Goal: Transaction & Acquisition: Register for event/course

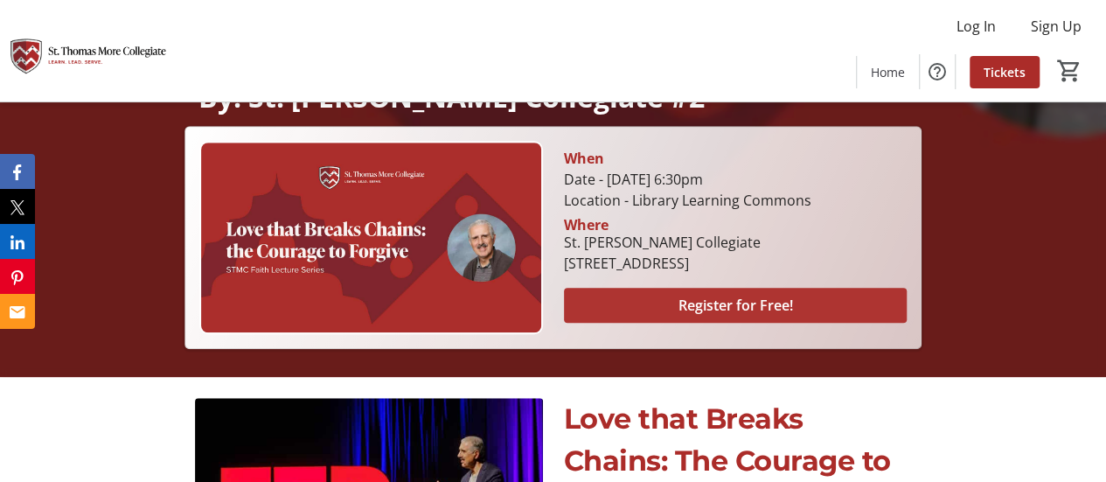
scroll to position [524, 0]
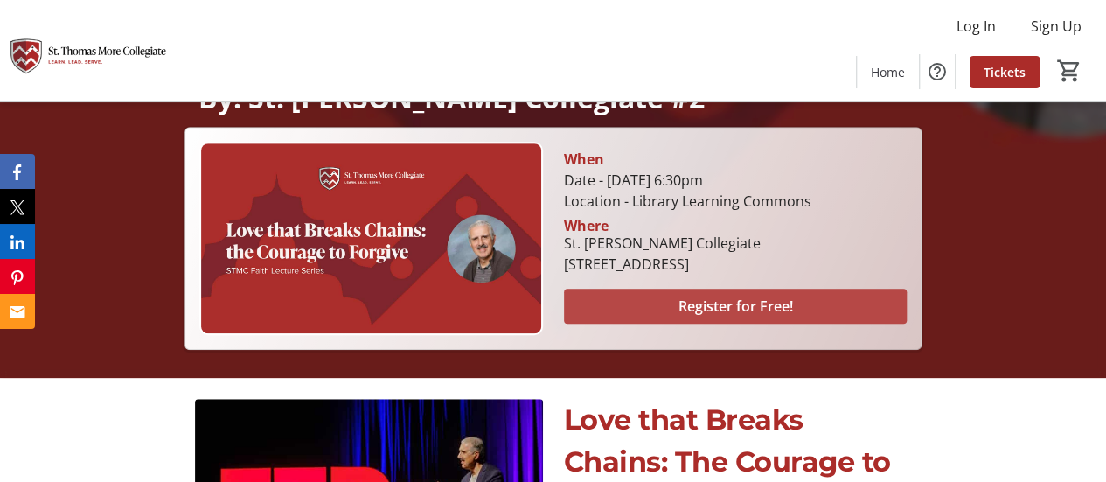
click at [732, 302] on span "Register for Free!" at bounding box center [734, 305] width 115 height 21
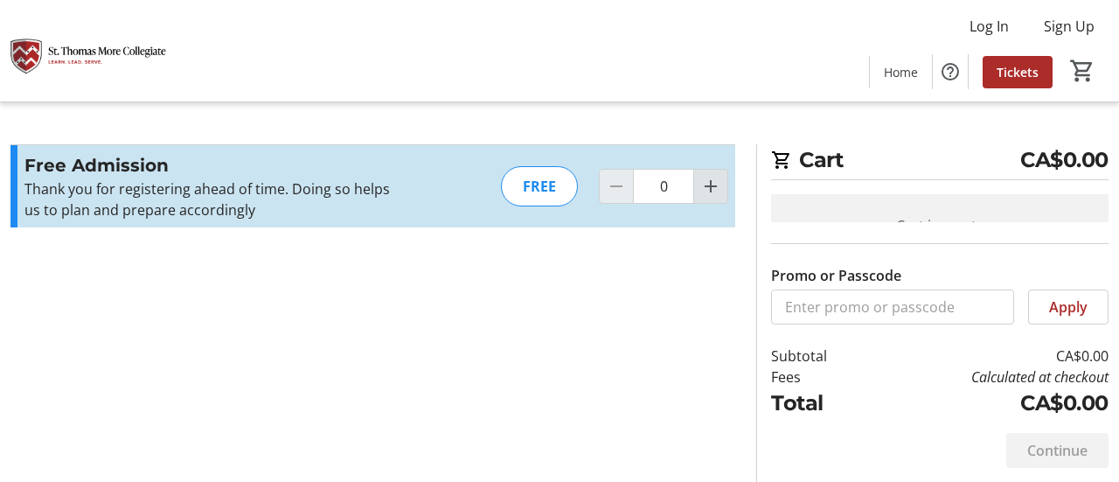
click at [713, 190] on mat-icon "Increment by one" at bounding box center [710, 186] width 21 height 21
type input "2"
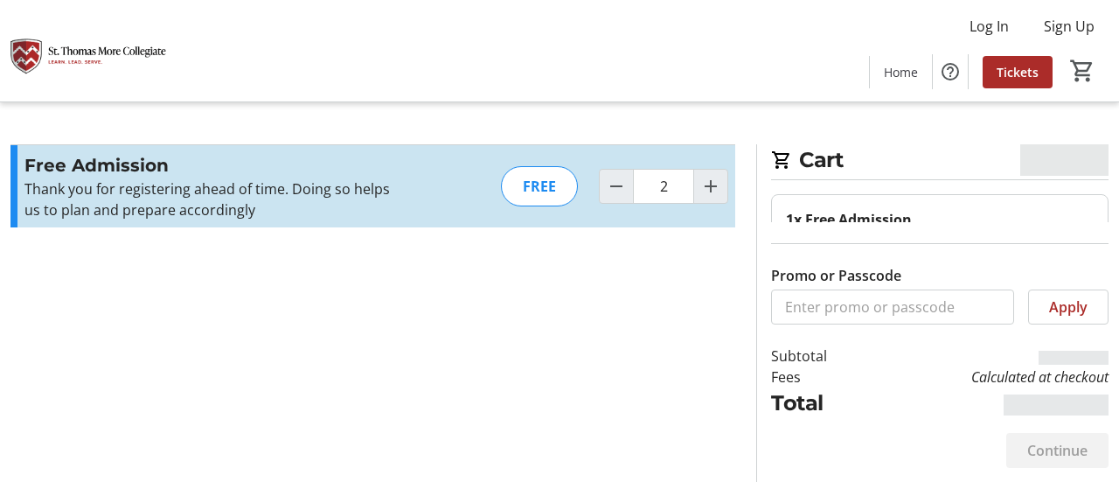
type input "2"
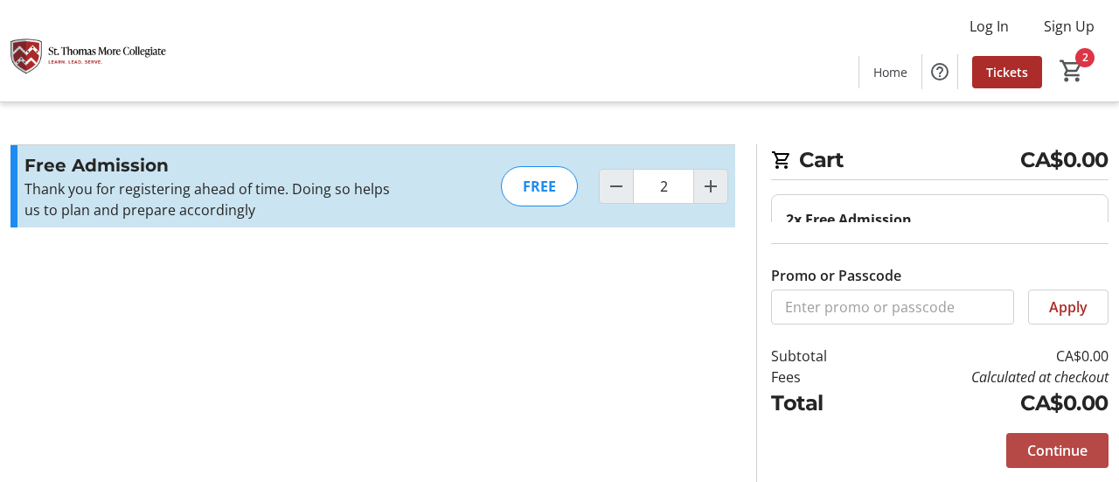
click at [1045, 448] on span "Continue" at bounding box center [1057, 450] width 60 height 21
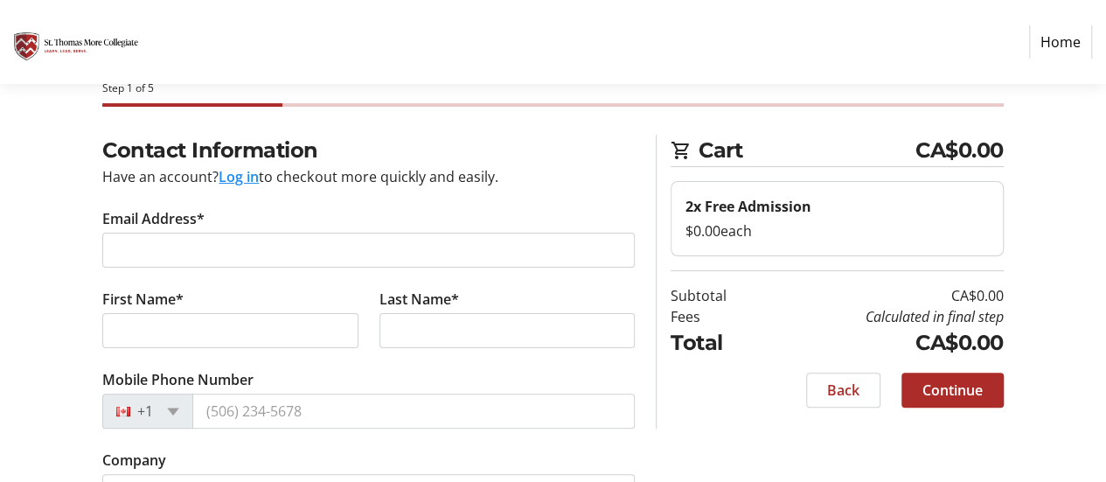
scroll to position [49, 0]
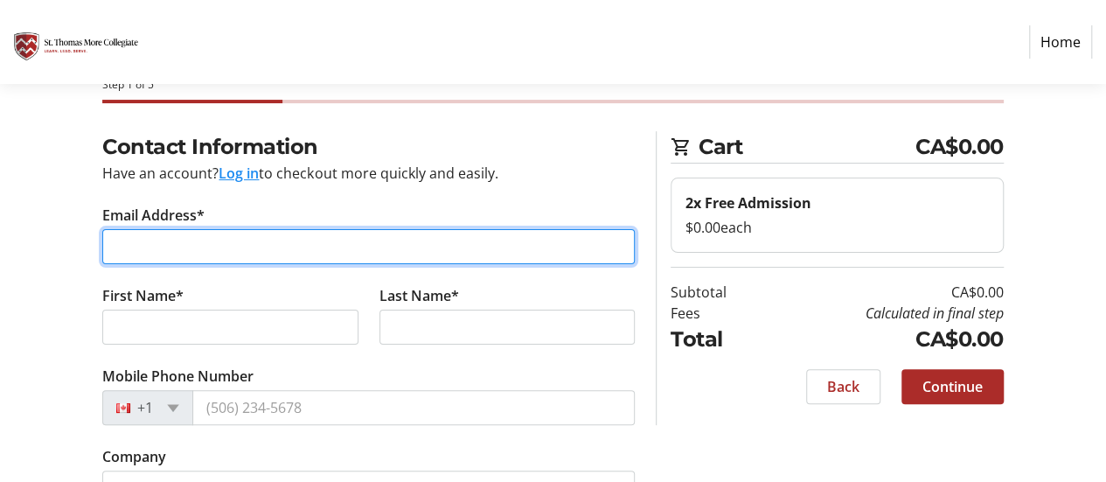
click at [158, 246] on input "Email Address*" at bounding box center [368, 246] width 532 height 35
type input "[PERSON_NAME][EMAIL_ADDRESS][PERSON_NAME][DOMAIN_NAME]"
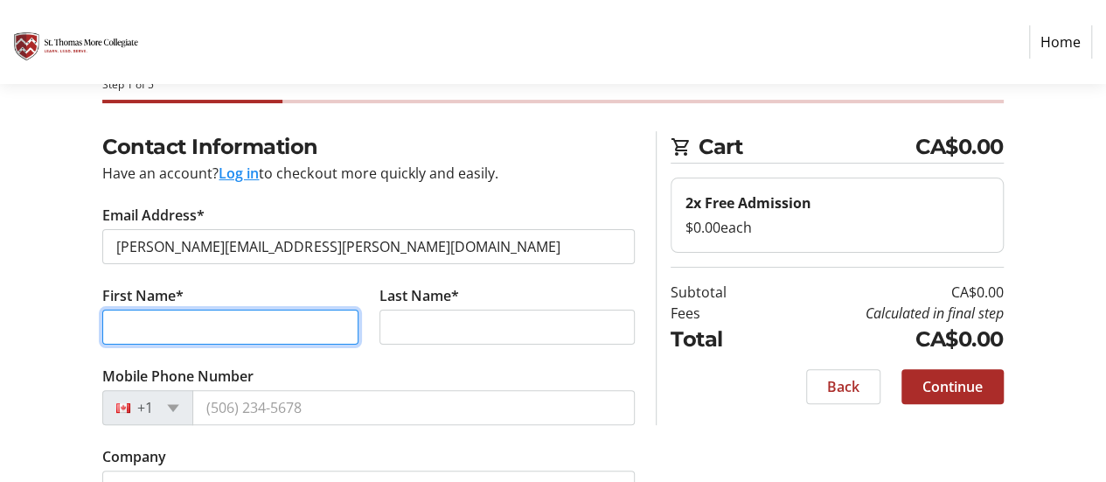
type input "[PERSON_NAME]"
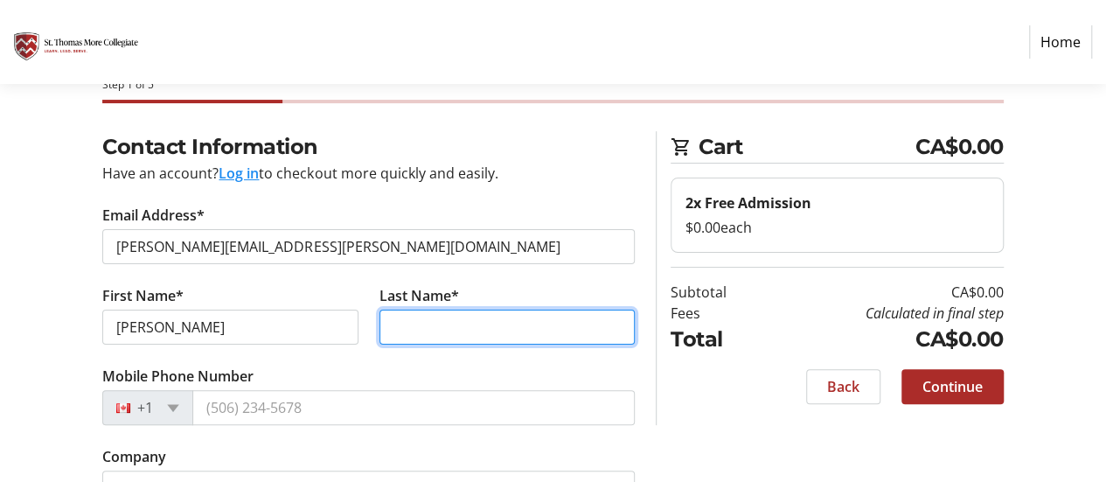
type input "[PERSON_NAME]"
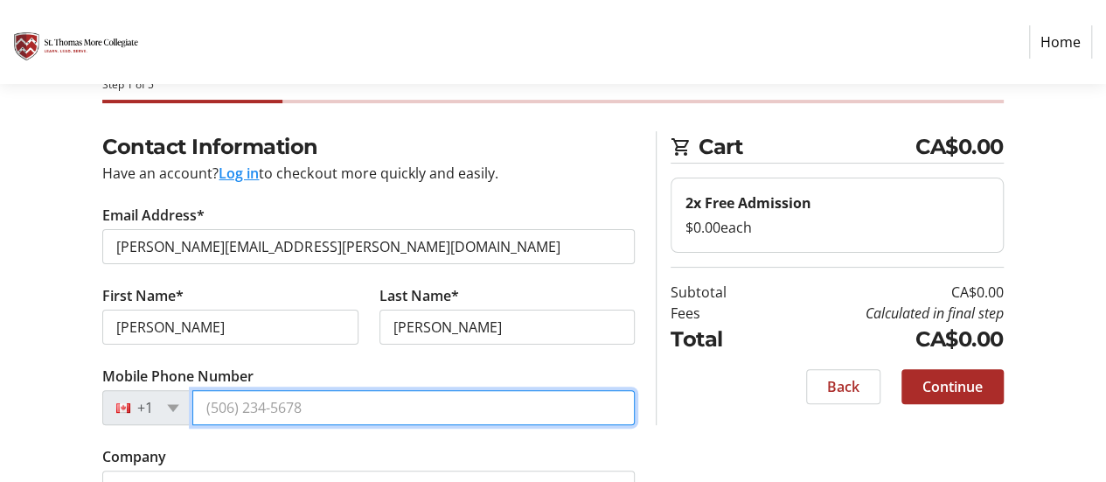
type input "[PHONE_NUMBER]"
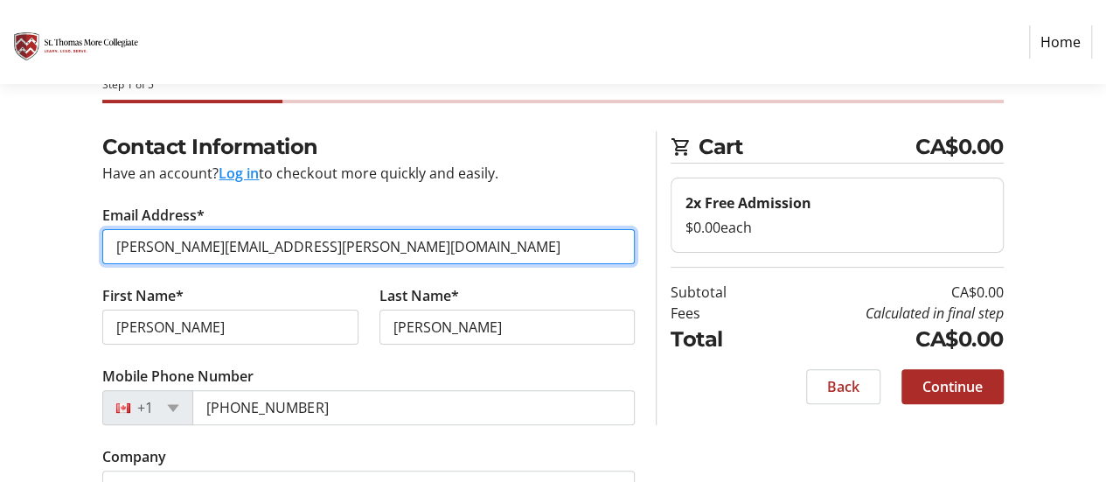
scroll to position [133, 0]
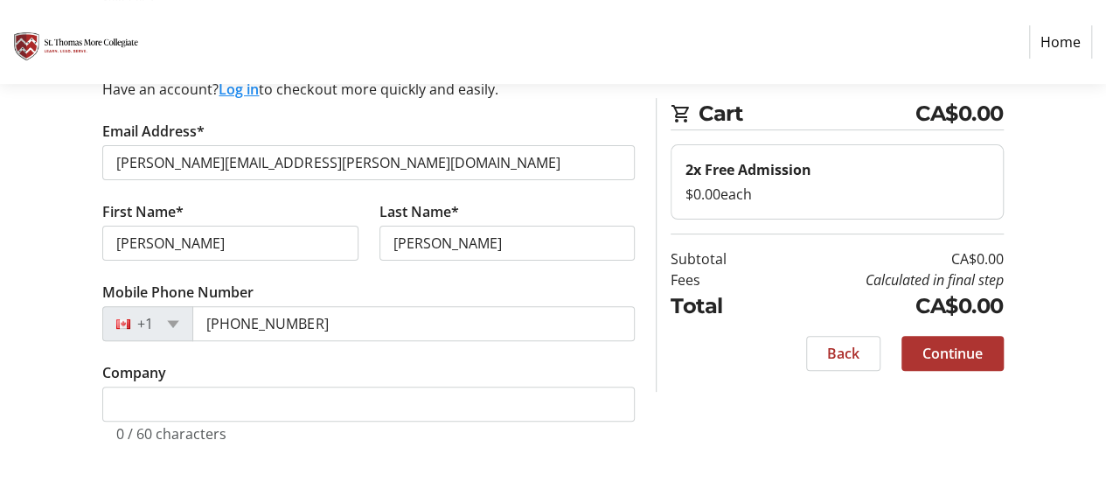
click at [927, 363] on span at bounding box center [952, 353] width 102 height 42
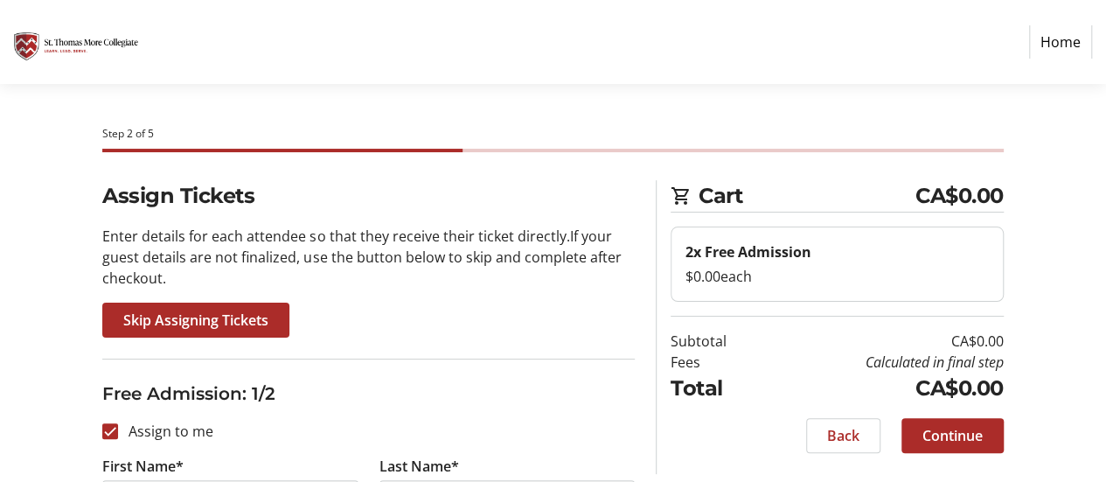
scroll to position [1, 0]
click at [225, 317] on span "Skip Assigning Tickets" at bounding box center [195, 319] width 145 height 21
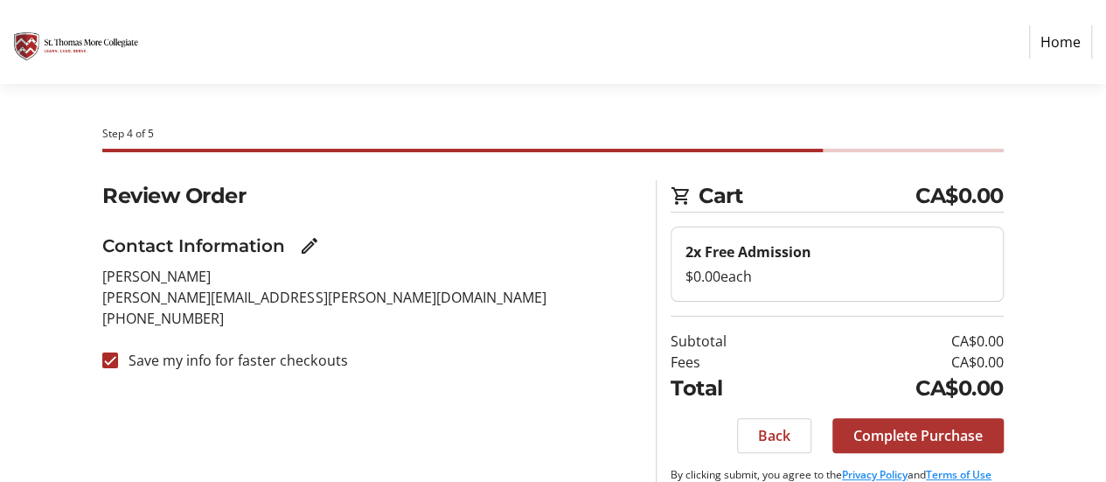
click at [929, 433] on span "Complete Purchase" at bounding box center [917, 435] width 129 height 21
